Goal: Task Accomplishment & Management: Use online tool/utility

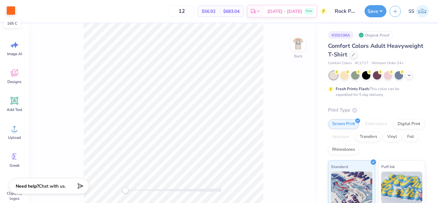
click at [9, 11] on div at bounding box center [10, 10] width 9 height 9
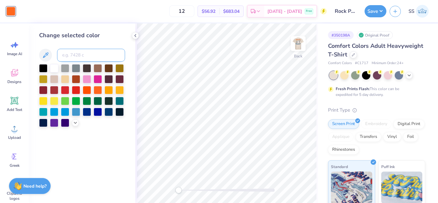
click at [65, 54] on input at bounding box center [91, 55] width 68 height 13
type input "7688"
click at [370, 10] on button "Save" at bounding box center [376, 10] width 22 height 12
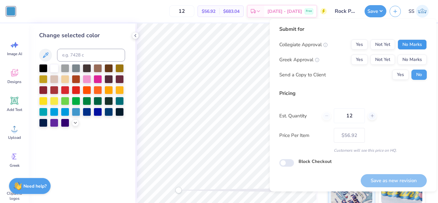
click at [401, 46] on button "No Marks" at bounding box center [412, 44] width 29 height 10
click at [402, 56] on button "No Marks" at bounding box center [412, 60] width 29 height 10
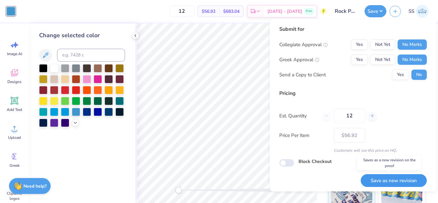
click at [393, 177] on button "Save as new revision" at bounding box center [394, 180] width 66 height 13
type input "$56.92"
